Goal: Information Seeking & Learning: Learn about a topic

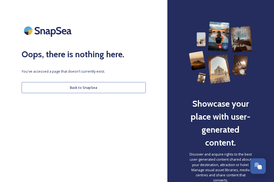
click at [86, 89] on button "Back to SnapSea" at bounding box center [84, 87] width 124 height 11
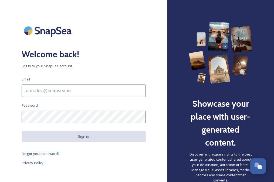
click at [62, 91] on input at bounding box center [84, 90] width 124 height 12
type input "[EMAIL_ADDRESS][DOMAIN_NAME]"
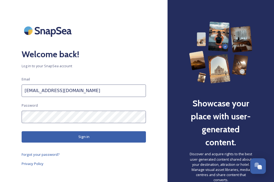
click at [77, 136] on button "Sign in" at bounding box center [84, 136] width 124 height 11
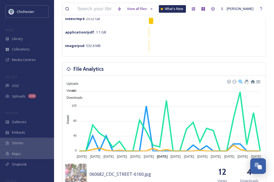
scroll to position [135, 0]
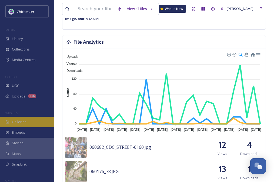
click at [20, 122] on span "Galleries" at bounding box center [19, 121] width 15 height 5
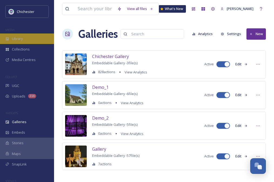
click at [19, 40] on span "Library" at bounding box center [17, 38] width 11 height 5
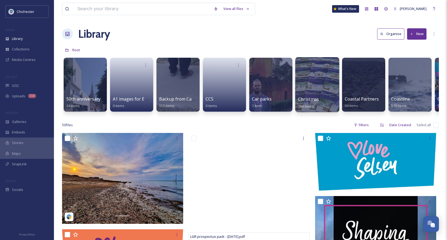
click at [278, 100] on span "Christmas" at bounding box center [308, 99] width 21 height 6
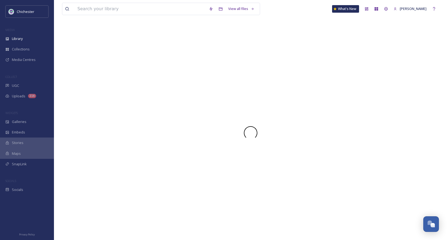
click at [278, 100] on div at bounding box center [250, 133] width 377 height 214
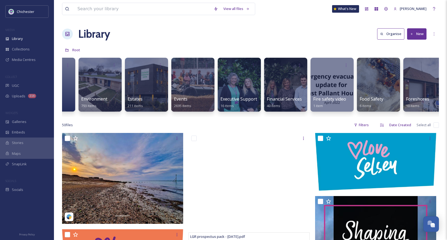
scroll to position [0, 1011]
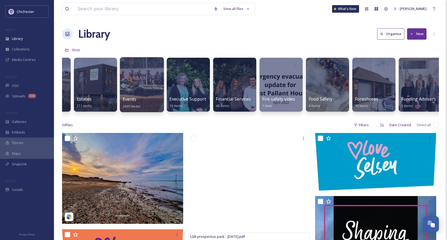
click at [144, 90] on div at bounding box center [142, 84] width 44 height 55
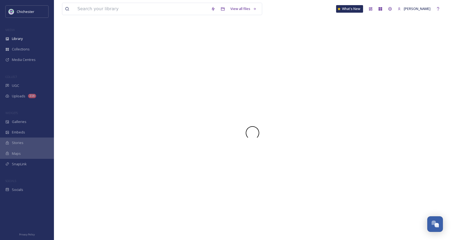
click at [144, 90] on div at bounding box center [252, 133] width 381 height 214
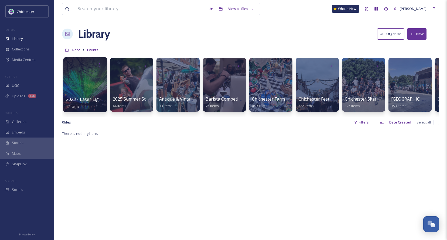
click at [89, 79] on div at bounding box center [85, 84] width 44 height 55
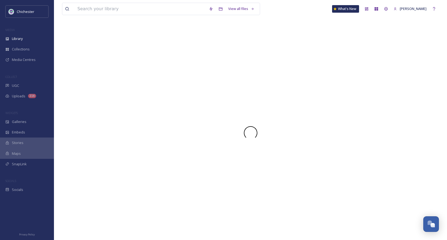
click at [89, 79] on div at bounding box center [250, 133] width 377 height 214
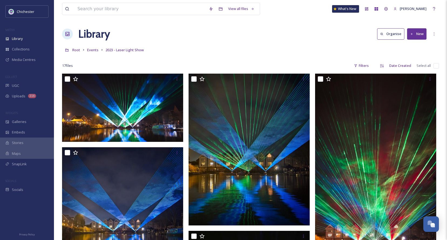
click at [192, 53] on div "Root Events 2023 - Laser Light Show" at bounding box center [250, 50] width 377 height 10
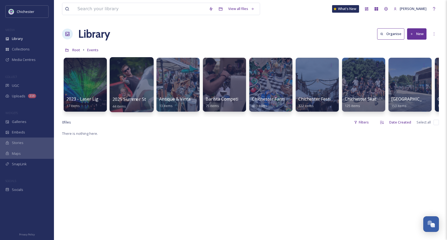
click at [134, 86] on div at bounding box center [132, 84] width 44 height 55
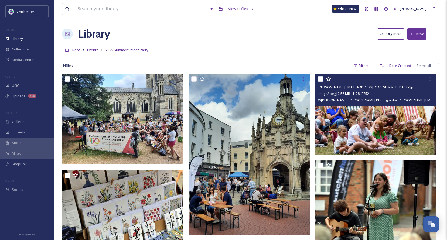
click at [278, 128] on img at bounding box center [375, 114] width 121 height 81
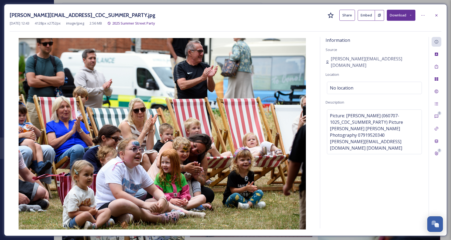
click at [278, 182] on div "Information Source [PERSON_NAME][EMAIL_ADDRESS][DOMAIN_NAME] Location No locati…" at bounding box center [374, 133] width 108 height 192
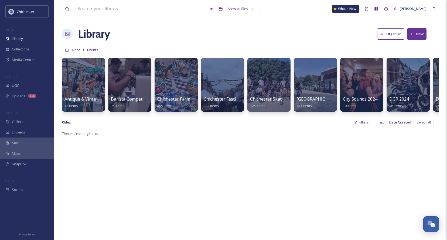
scroll to position [0, 97]
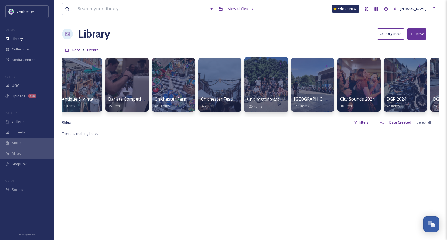
click at [269, 80] on div at bounding box center [266, 84] width 44 height 55
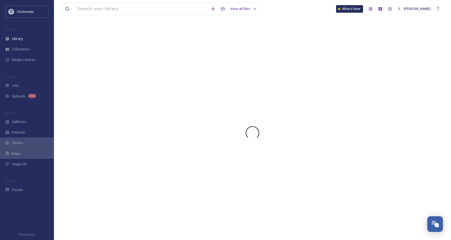
click at [269, 80] on div at bounding box center [252, 133] width 381 height 214
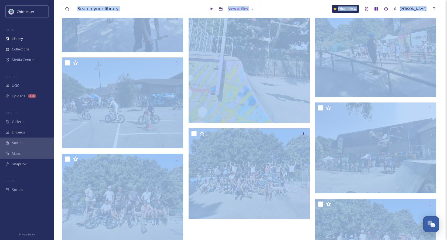
scroll to position [611, 0]
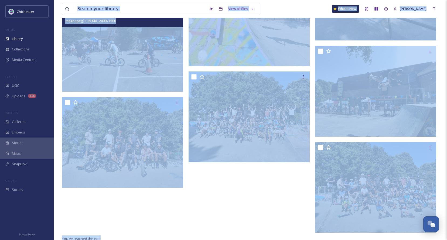
click at [126, 69] on img at bounding box center [122, 46] width 121 height 91
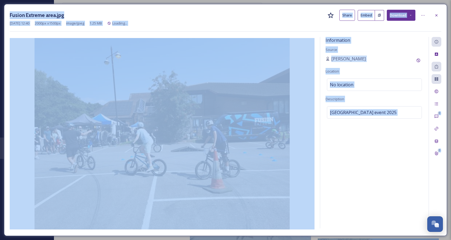
click at [126, 69] on img at bounding box center [162, 134] width 305 height 192
drag, startPoint x: 381, startPoint y: 141, endPoint x: 387, endPoint y: 143, distance: 6.4
click at [278, 141] on div "Information Source [PERSON_NAME] Location No location Description [GEOGRAPHIC_D…" at bounding box center [374, 133] width 108 height 192
click at [239, 5] on div "Fusion Extreme area.jpg Share Embed Download [DATE] 12:40 2000 px x 1500 px ima…" at bounding box center [225, 120] width 443 height 232
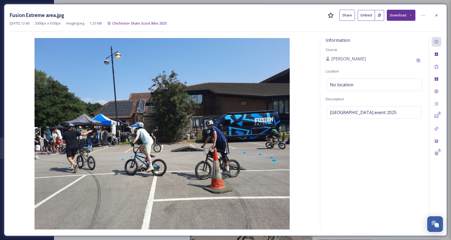
click at [278, 129] on img at bounding box center [162, 134] width 305 height 192
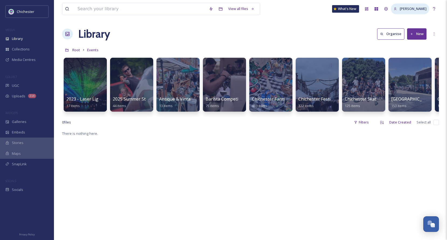
click at [278, 9] on span "[PERSON_NAME]" at bounding box center [413, 8] width 27 height 5
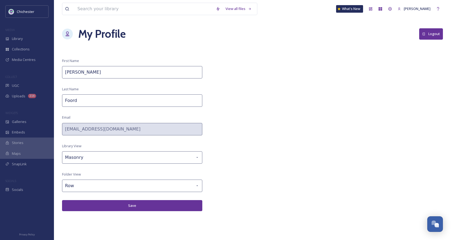
click at [278, 36] on button "Logout" at bounding box center [431, 33] width 24 height 11
